Goal: Use online tool/utility: Utilize a website feature to perform a specific function

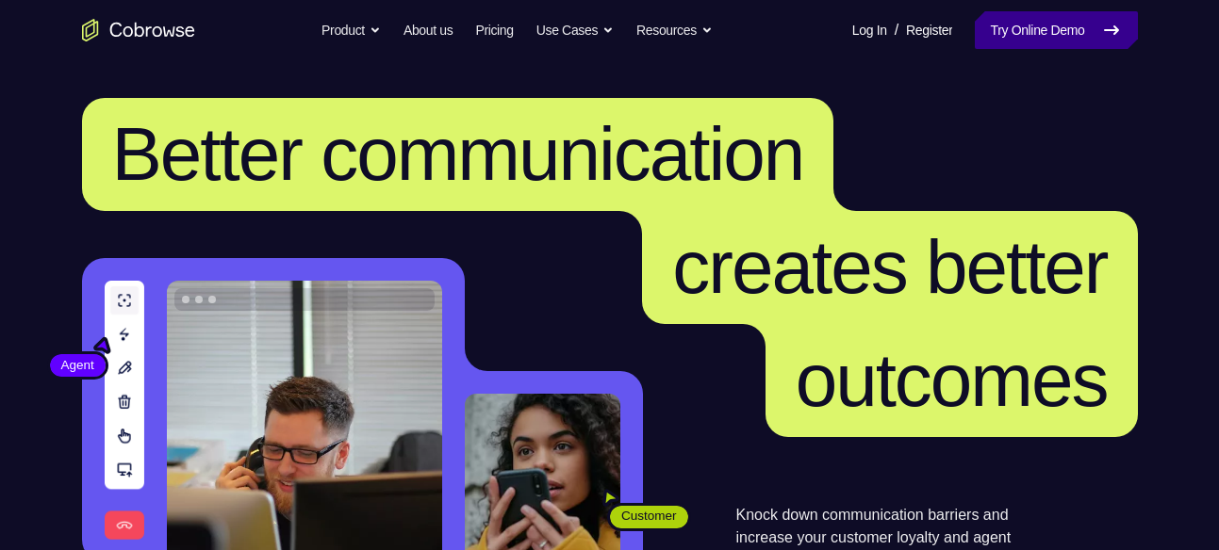
click at [1042, 30] on link "Try Online Demo" at bounding box center [1056, 30] width 162 height 38
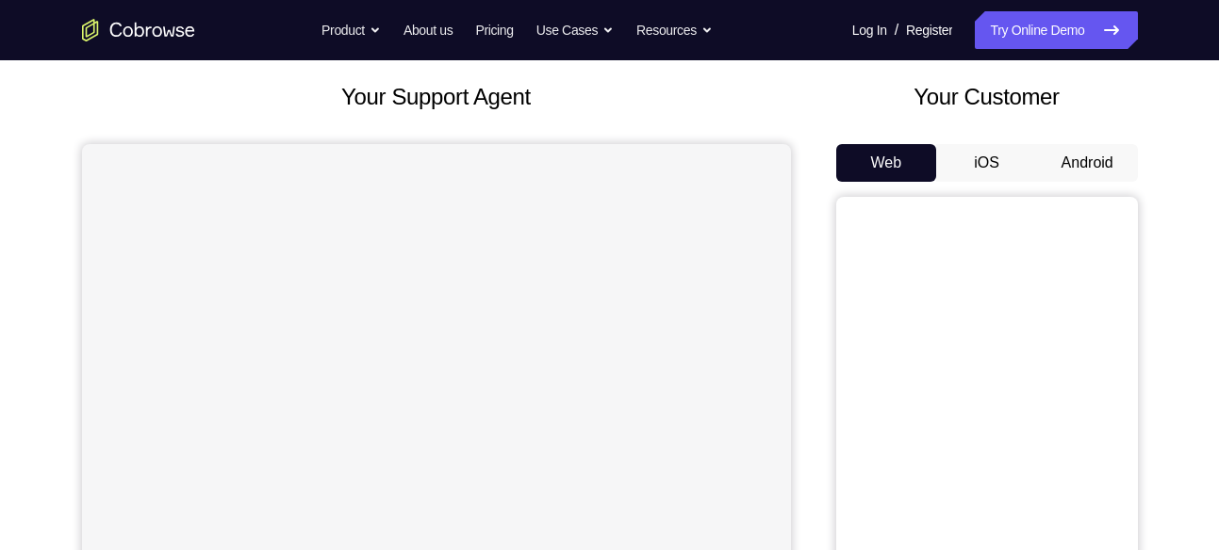
scroll to position [101, 0]
click at [1096, 156] on button "Android" at bounding box center [1087, 163] width 101 height 38
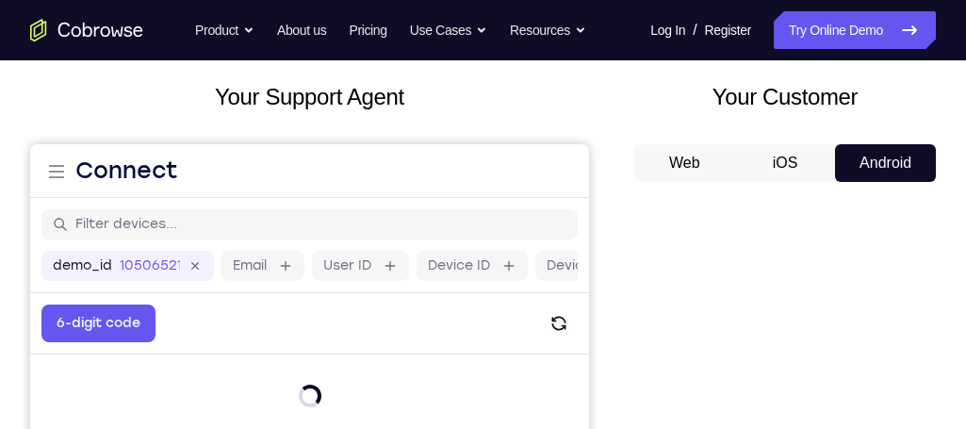
drag, startPoint x: 1179, startPoint y: 5, endPoint x: 579, endPoint y: 123, distance: 612.0
click at [579, 123] on div "Your Support Agent" at bounding box center [309, 428] width 559 height 697
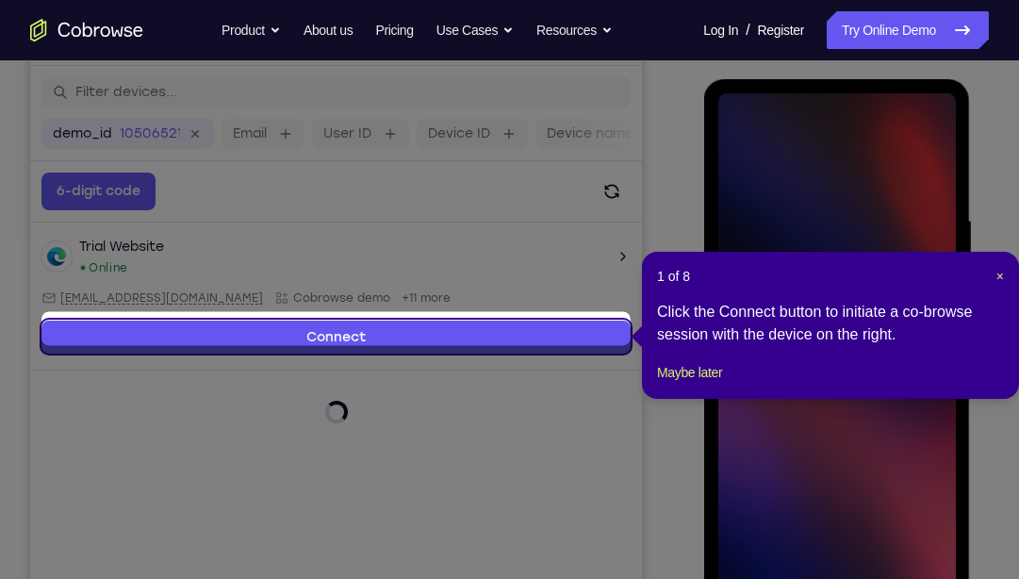
scroll to position [243, 0]
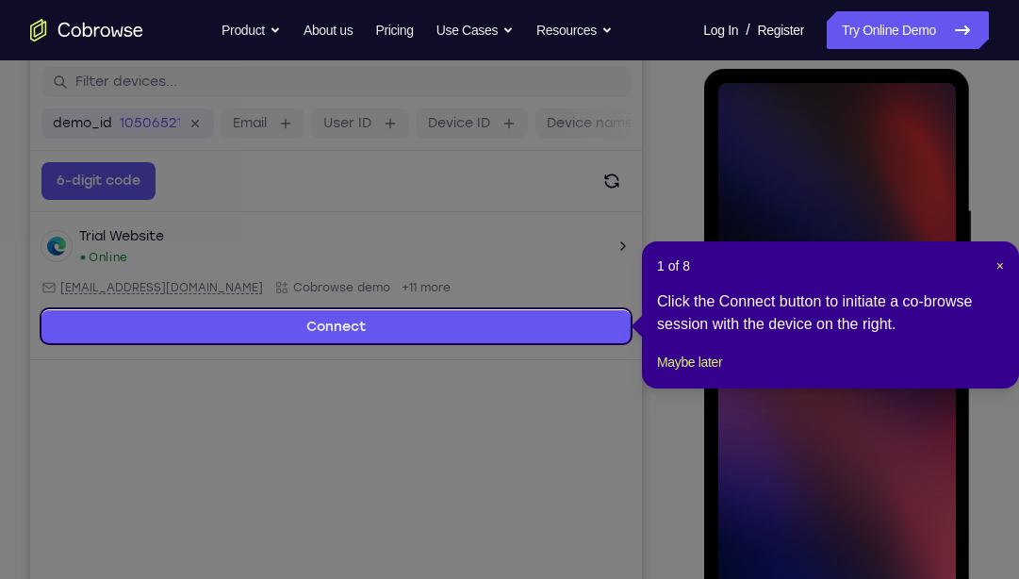
click at [1001, 268] on span "×" at bounding box center [1000, 265] width 8 height 15
click at [1001, 268] on div "Your Support Agent Your Customer Web iOS Android Next Steps We’d be happy to gi…" at bounding box center [509, 438] width 1019 height 1243
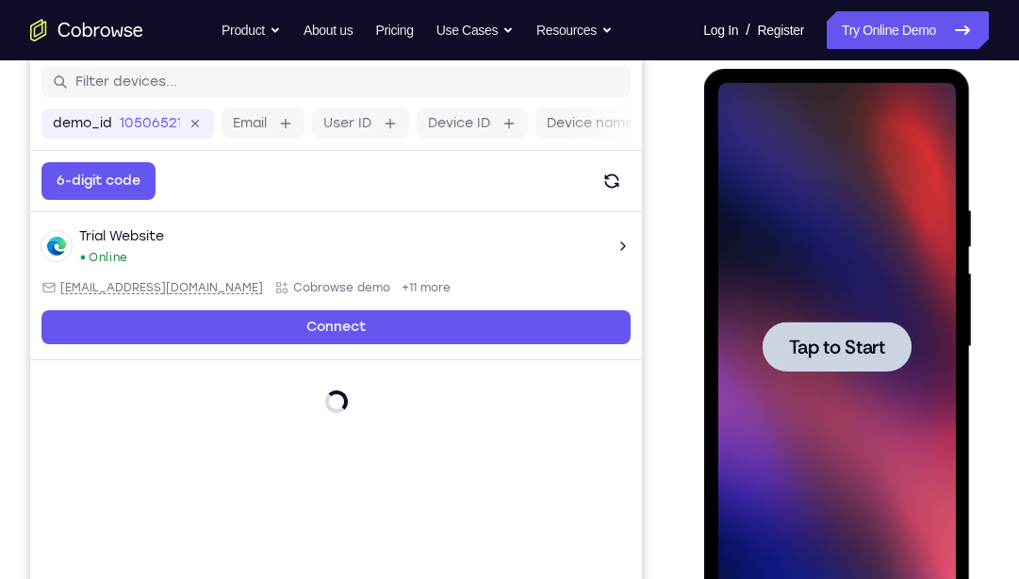
click at [869, 346] on span "Tap to Start" at bounding box center [836, 346] width 96 height 19
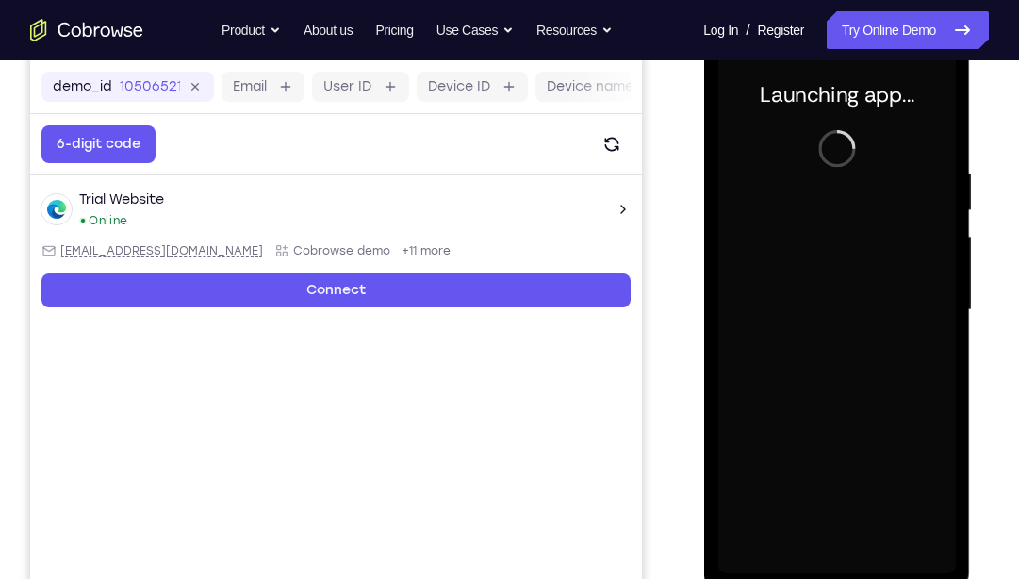
scroll to position [281, 0]
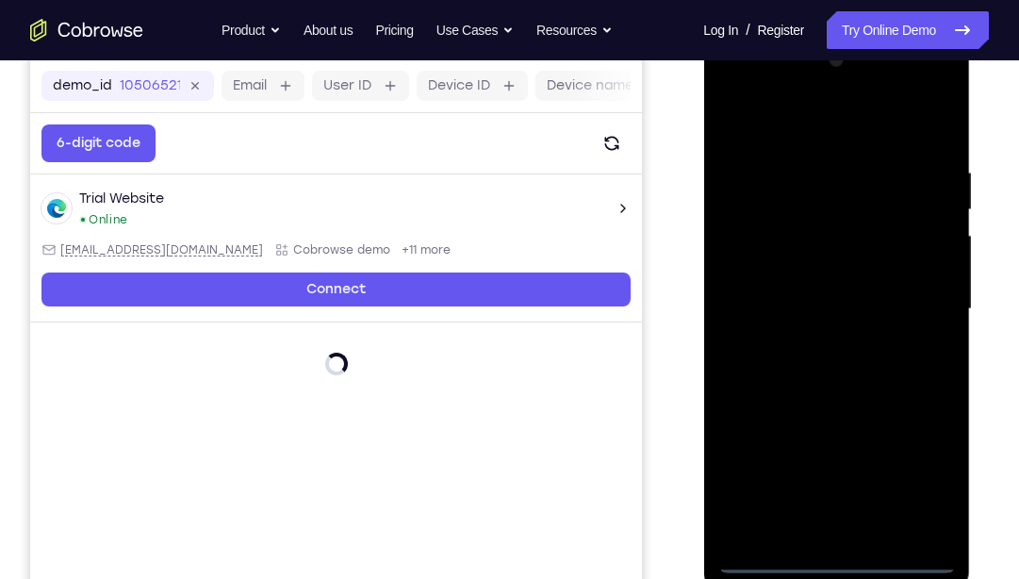
click at [839, 550] on div at bounding box center [836, 309] width 238 height 528
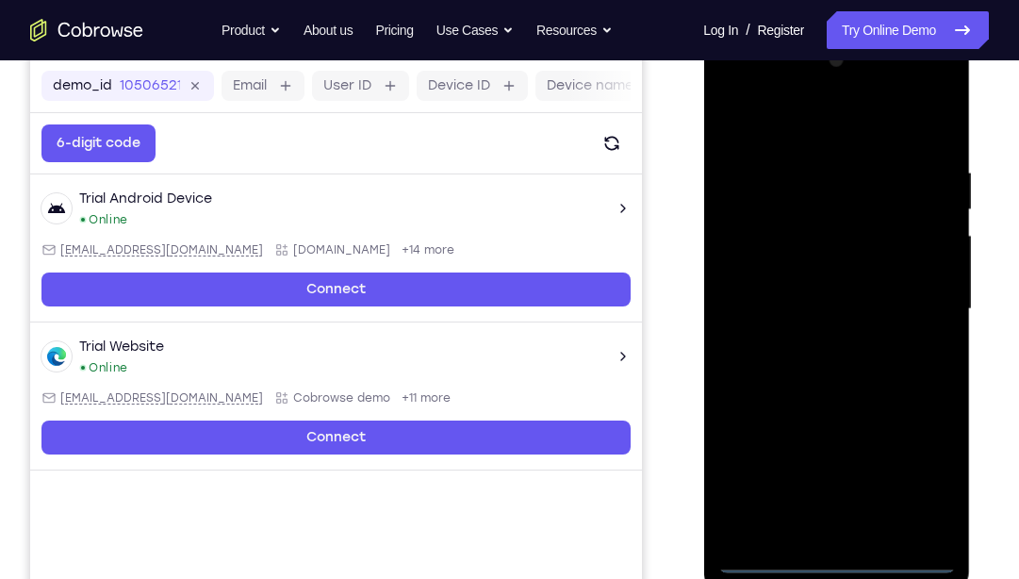
click at [923, 491] on div at bounding box center [836, 309] width 238 height 528
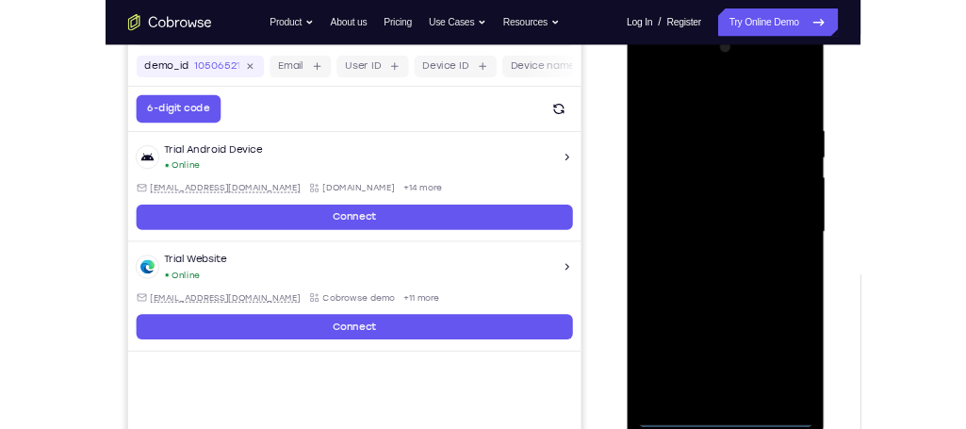
scroll to position [276, 0]
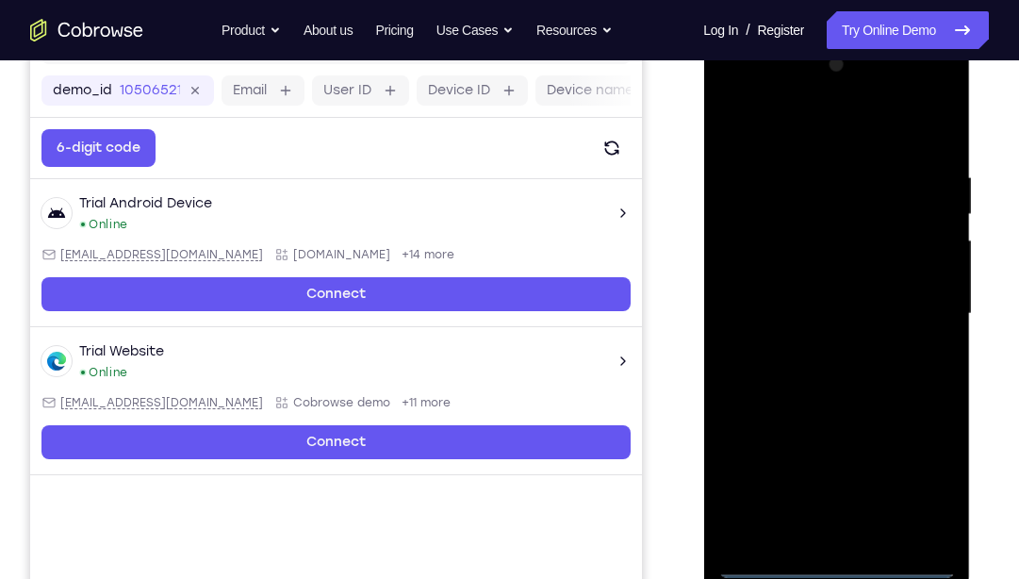
click at [835, 138] on div at bounding box center [836, 314] width 238 height 528
click at [917, 305] on div at bounding box center [836, 314] width 238 height 528
click at [818, 345] on div at bounding box center [836, 314] width 238 height 528
click at [839, 276] on div at bounding box center [836, 314] width 238 height 528
click at [818, 302] on div at bounding box center [836, 314] width 238 height 528
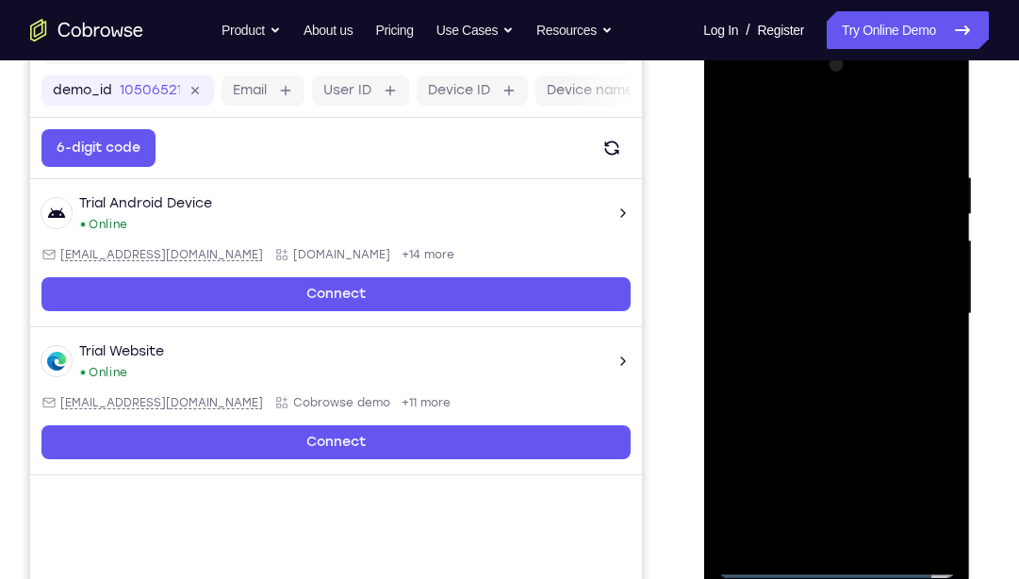
click at [774, 550] on div at bounding box center [836, 314] width 238 height 528
click at [881, 537] on div at bounding box center [836, 314] width 238 height 528
click at [839, 412] on div at bounding box center [836, 314] width 238 height 528
click at [854, 312] on div at bounding box center [836, 314] width 238 height 528
click at [839, 436] on div at bounding box center [836, 314] width 238 height 528
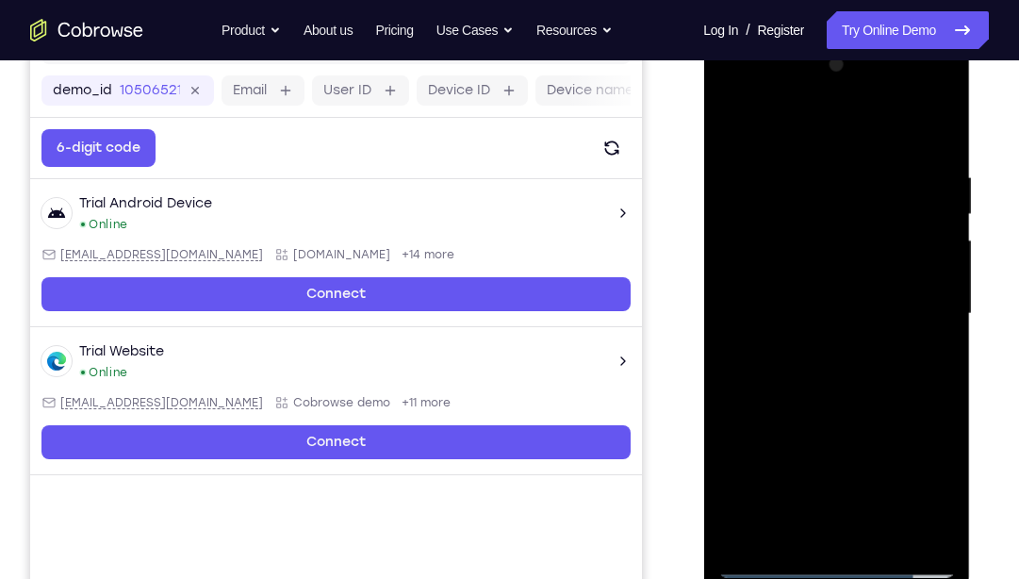
click at [918, 429] on div at bounding box center [836, 314] width 238 height 528
click at [786, 527] on div at bounding box center [836, 314] width 238 height 528
click at [892, 421] on div at bounding box center [836, 314] width 238 height 528
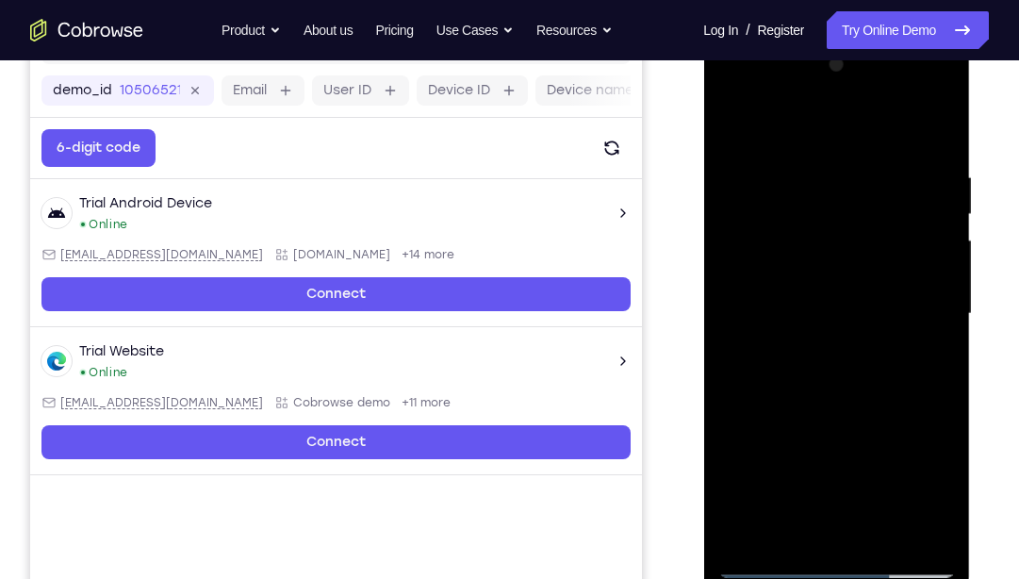
click at [866, 210] on div at bounding box center [836, 314] width 238 height 528
click at [922, 395] on div at bounding box center [836, 314] width 238 height 528
click at [942, 489] on div at bounding box center [836, 314] width 238 height 528
click at [773, 353] on div at bounding box center [836, 314] width 238 height 528
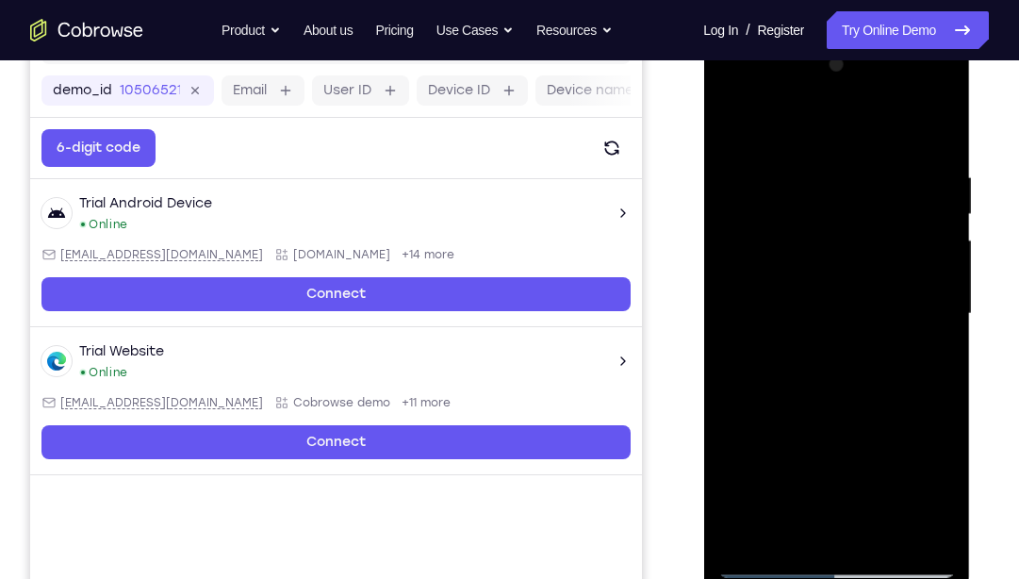
click at [884, 365] on div at bounding box center [836, 314] width 238 height 528
click at [938, 499] on div at bounding box center [836, 314] width 238 height 528
click at [941, 493] on div at bounding box center [836, 314] width 238 height 528
click at [771, 550] on div at bounding box center [836, 314] width 238 height 528
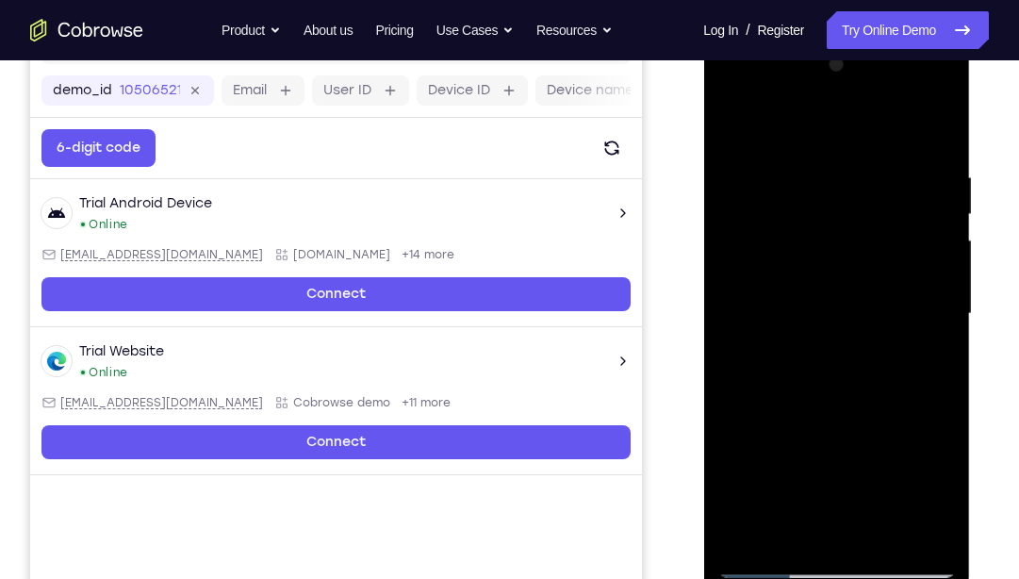
click at [743, 123] on div at bounding box center [836, 314] width 238 height 528
click at [810, 170] on div at bounding box center [836, 314] width 238 height 528
click at [911, 527] on div at bounding box center [836, 314] width 238 height 528
click at [911, 535] on div at bounding box center [836, 314] width 238 height 528
click at [910, 530] on div at bounding box center [836, 314] width 238 height 528
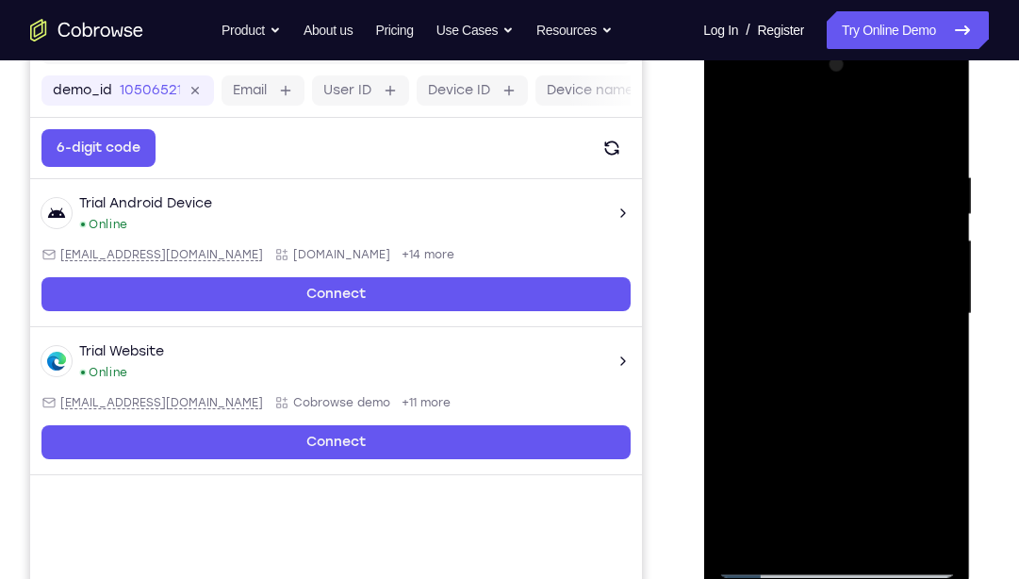
click at [837, 530] on div at bounding box center [836, 314] width 238 height 528
click at [786, 532] on div at bounding box center [836, 314] width 238 height 528
click at [867, 486] on div at bounding box center [836, 314] width 238 height 528
click at [774, 550] on div at bounding box center [836, 314] width 238 height 528
click at [925, 527] on div at bounding box center [836, 314] width 238 height 528
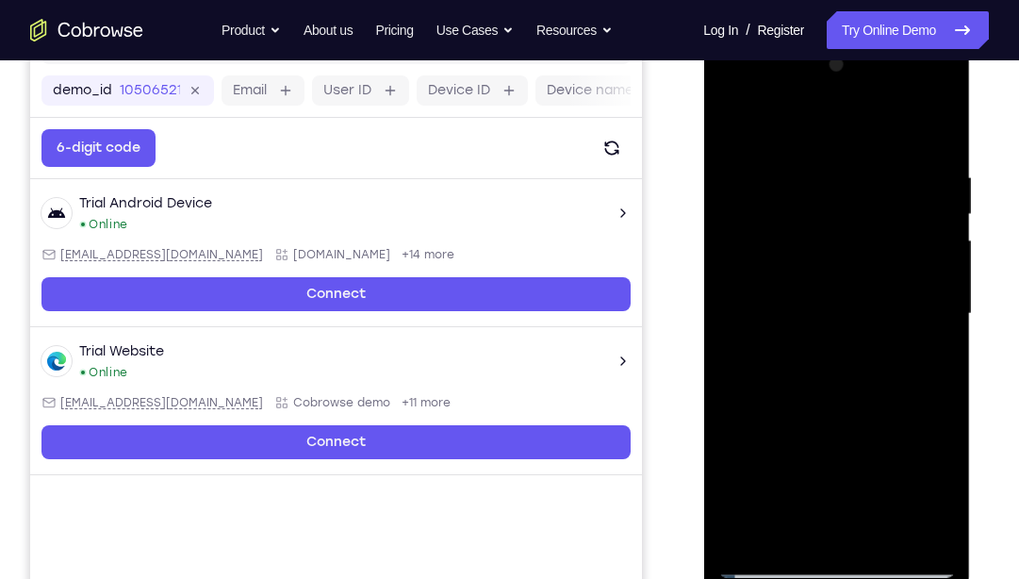
click at [908, 534] on div at bounding box center [836, 314] width 238 height 528
click at [939, 132] on div at bounding box center [836, 314] width 238 height 528
click at [878, 533] on div at bounding box center [836, 314] width 238 height 528
